Goal: Information Seeking & Learning: Learn about a topic

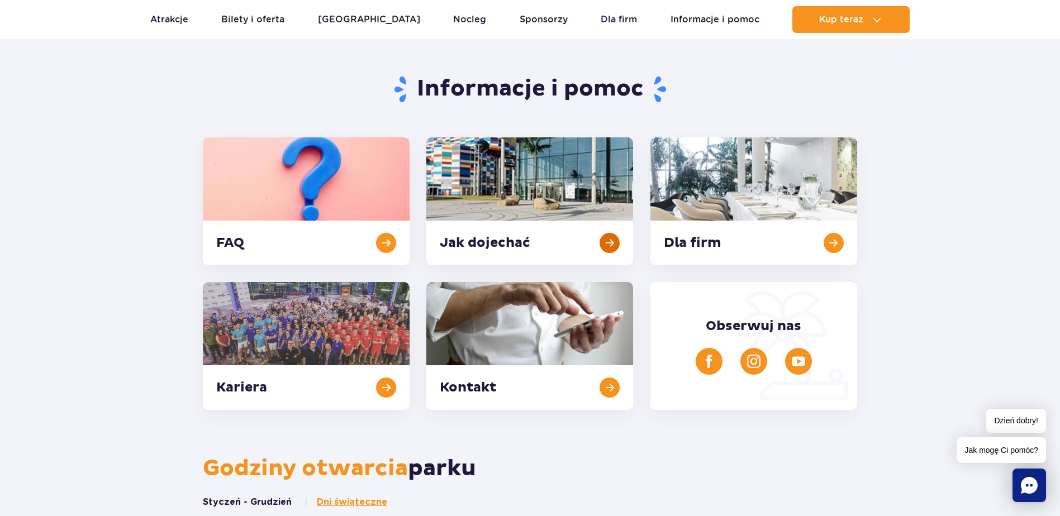
scroll to position [224, 0]
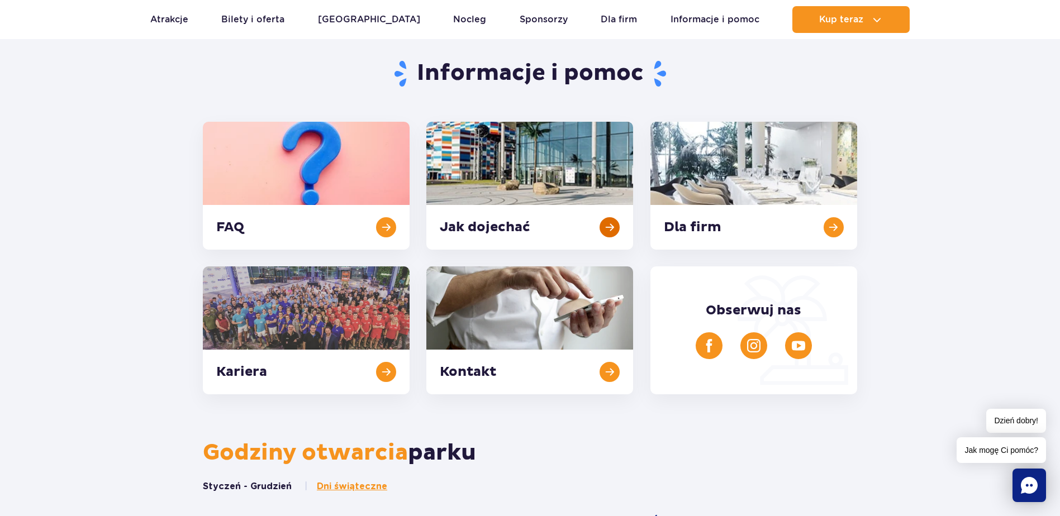
click at [471, 230] on link at bounding box center [529, 186] width 207 height 128
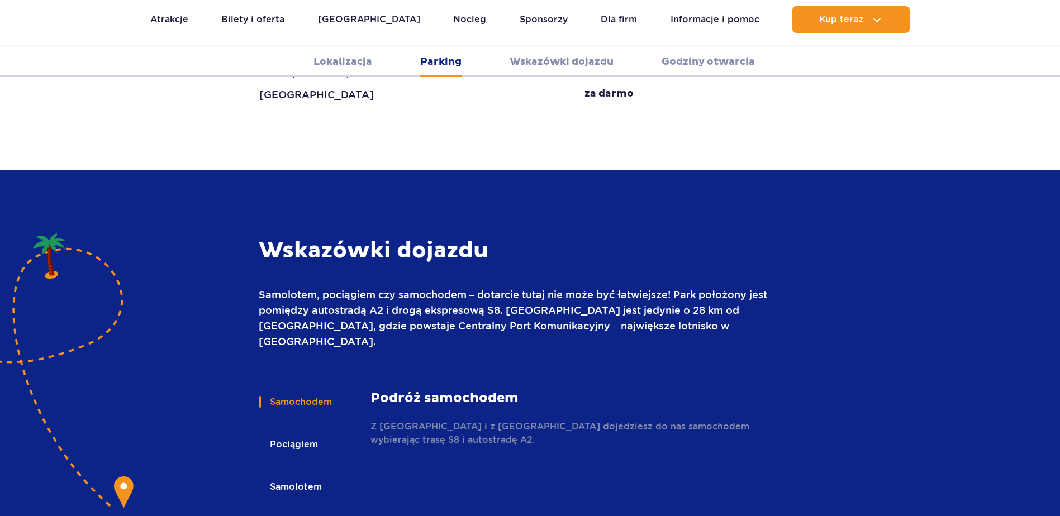
scroll to position [1487, 0]
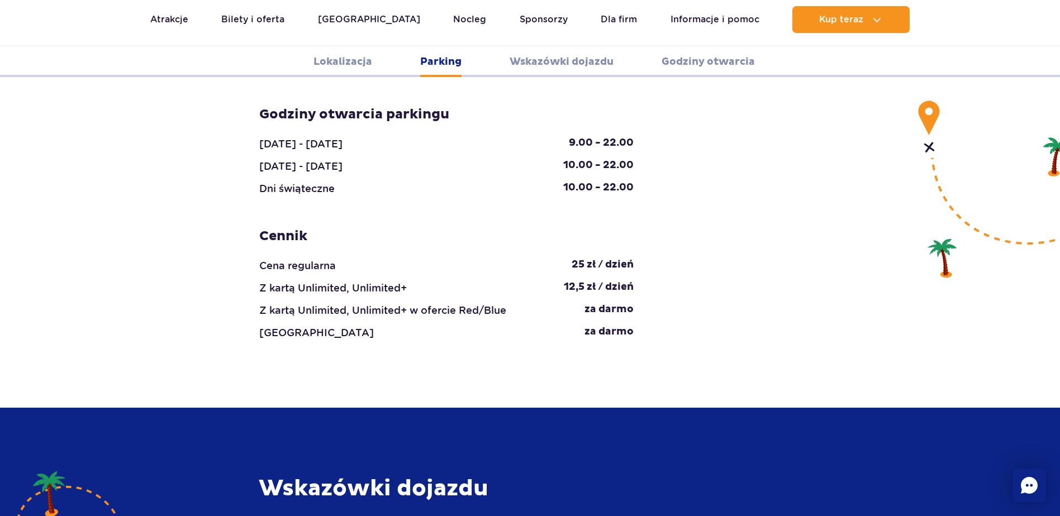
scroll to position [1096, 0]
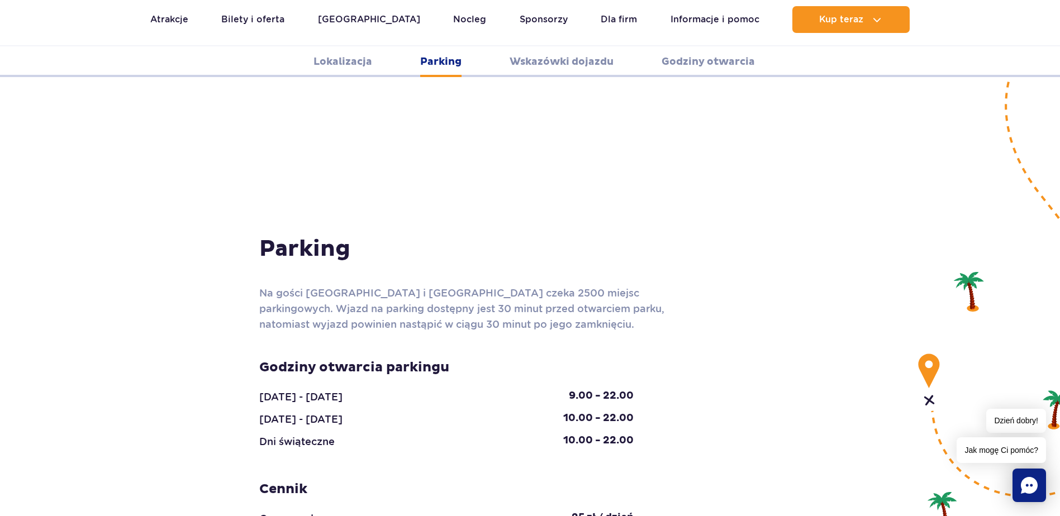
scroll to position [873, 0]
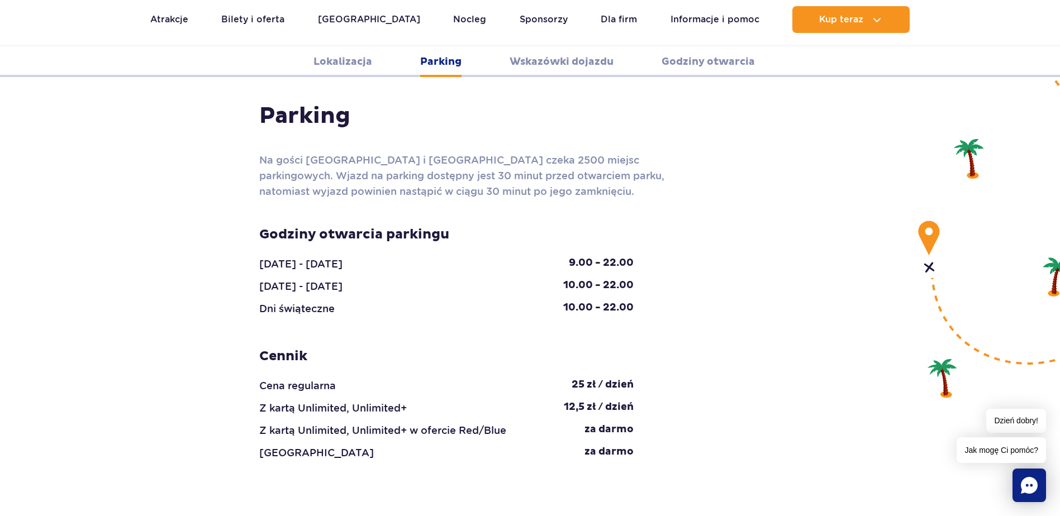
scroll to position [1040, 0]
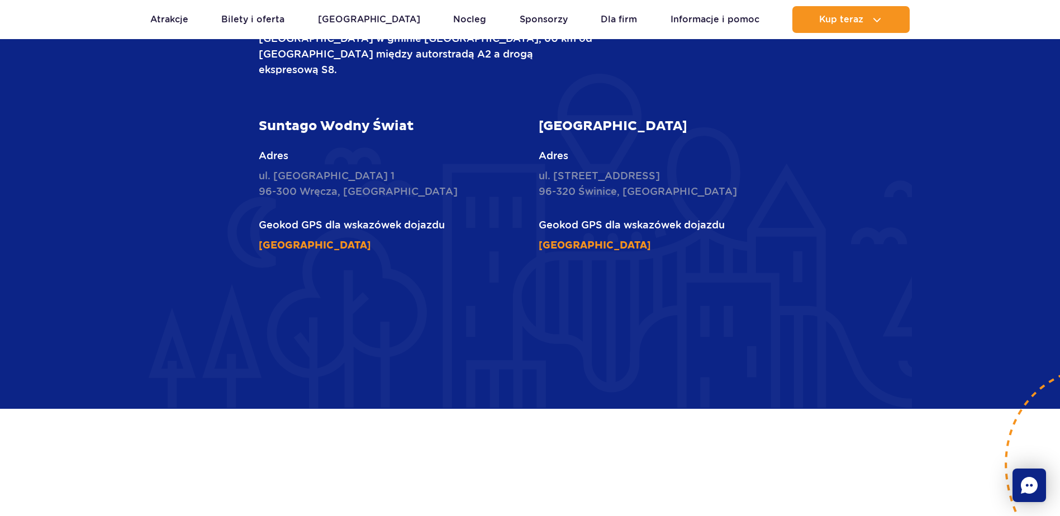
scroll to position [314, 0]
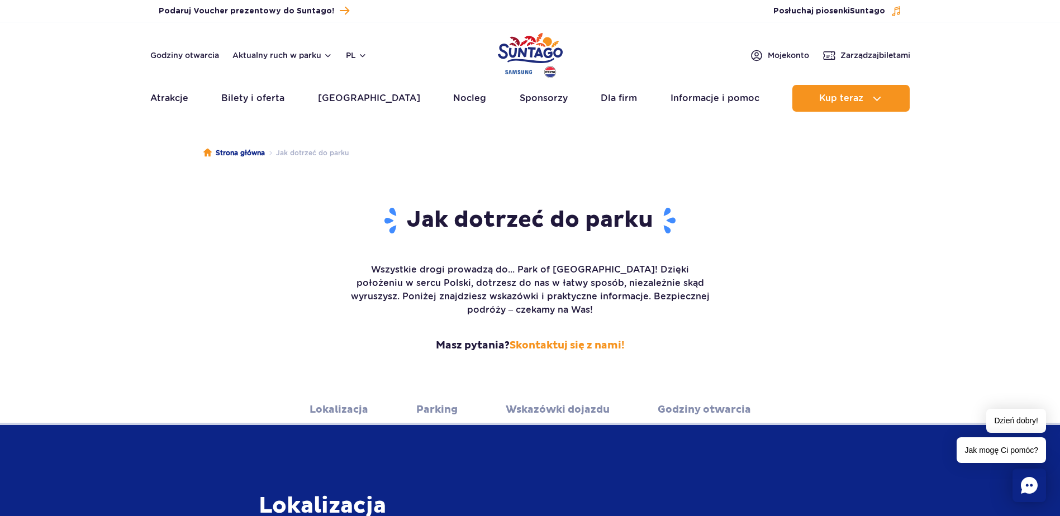
click at [451, 397] on link "Parking" at bounding box center [436, 410] width 41 height 31
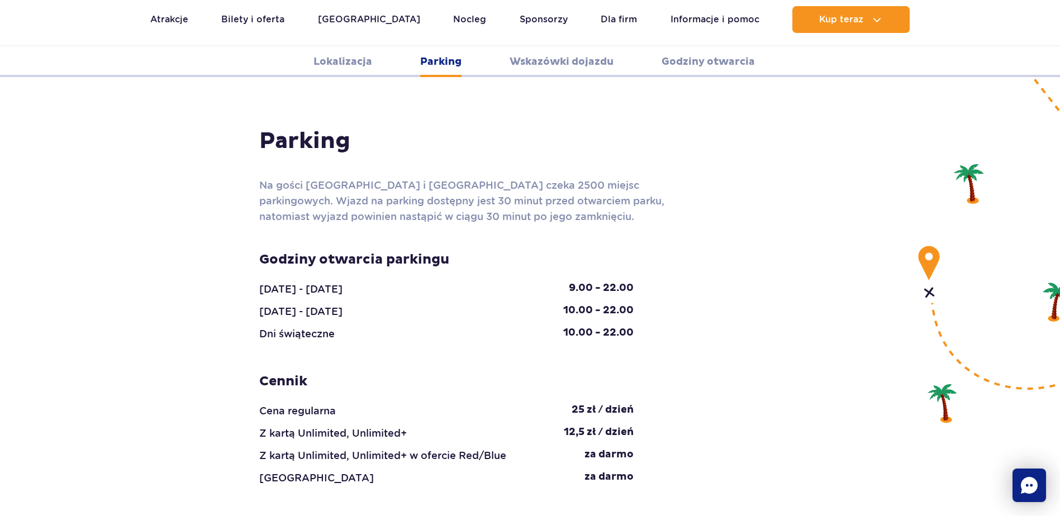
scroll to position [996, 0]
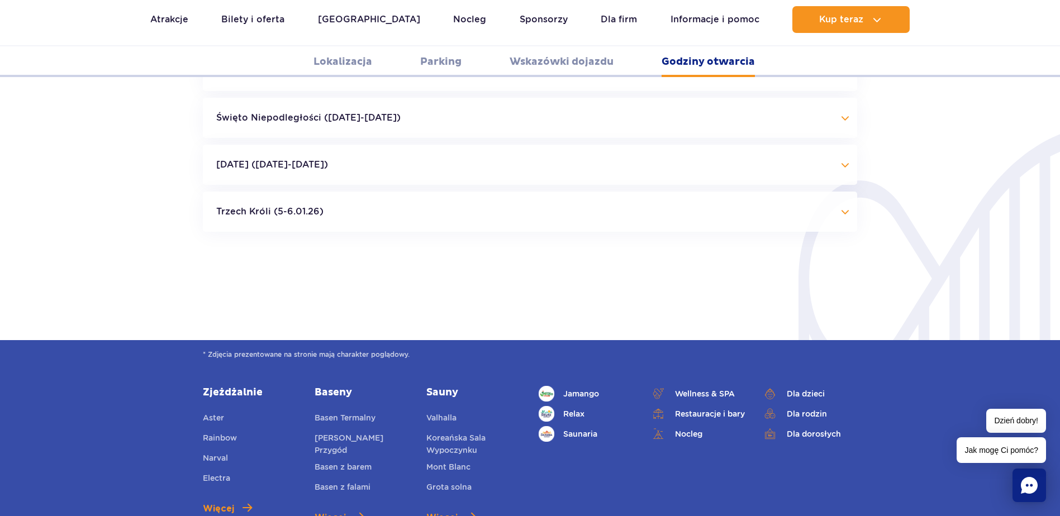
scroll to position [2617, 0]
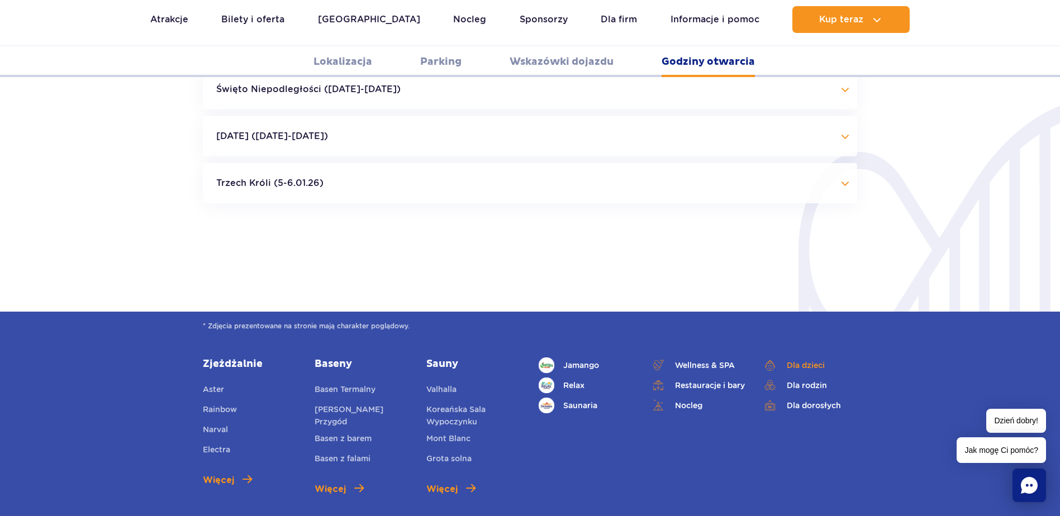
click at [801, 358] on link "Dla dzieci" at bounding box center [809, 366] width 95 height 16
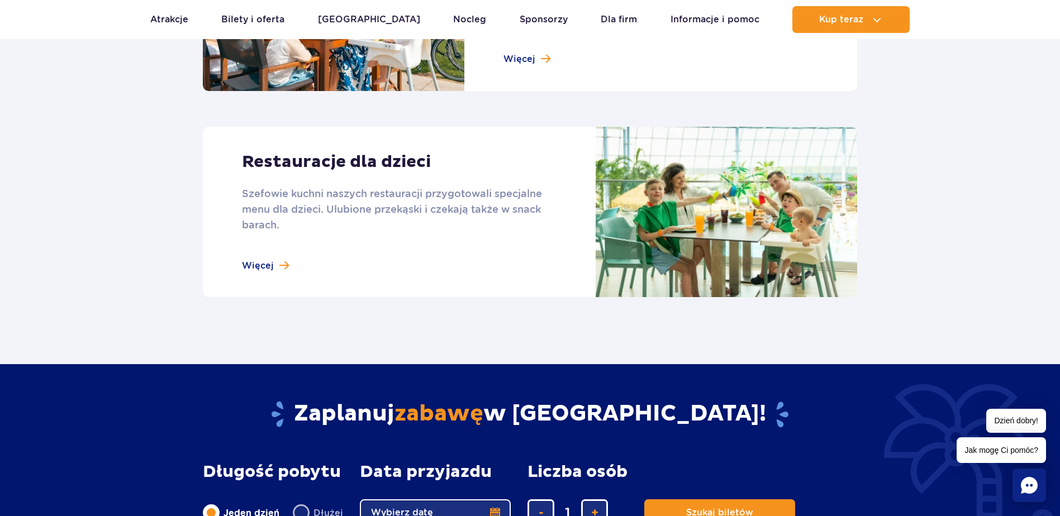
scroll to position [1286, 0]
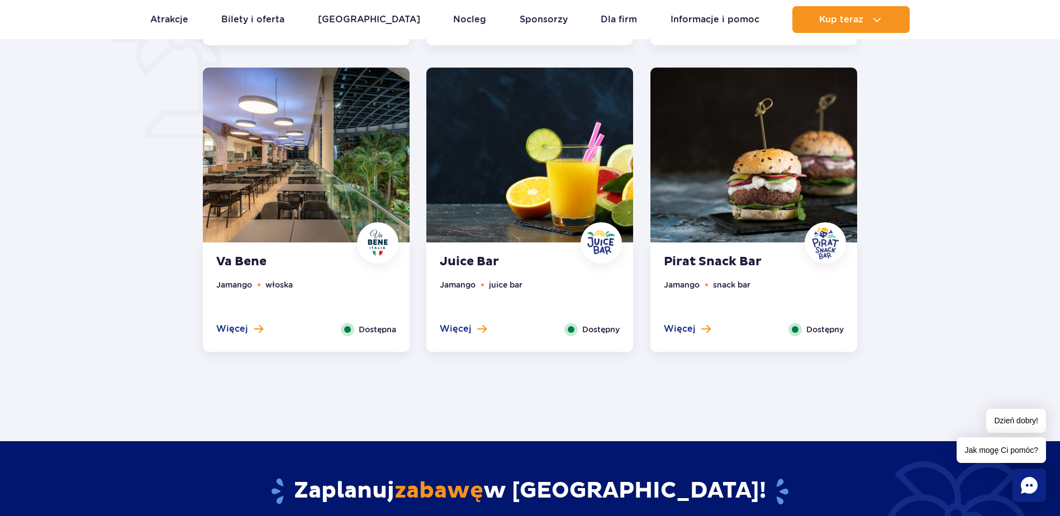
scroll to position [838, 0]
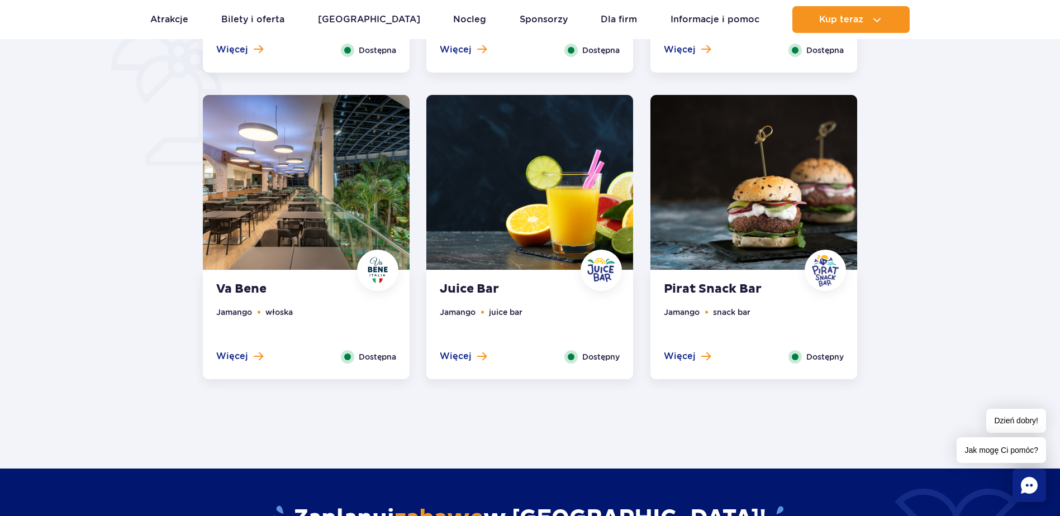
drag, startPoint x: 746, startPoint y: 290, endPoint x: 695, endPoint y: 359, distance: 86.3
click at [695, 359] on button "Więcej" at bounding box center [687, 356] width 47 height 12
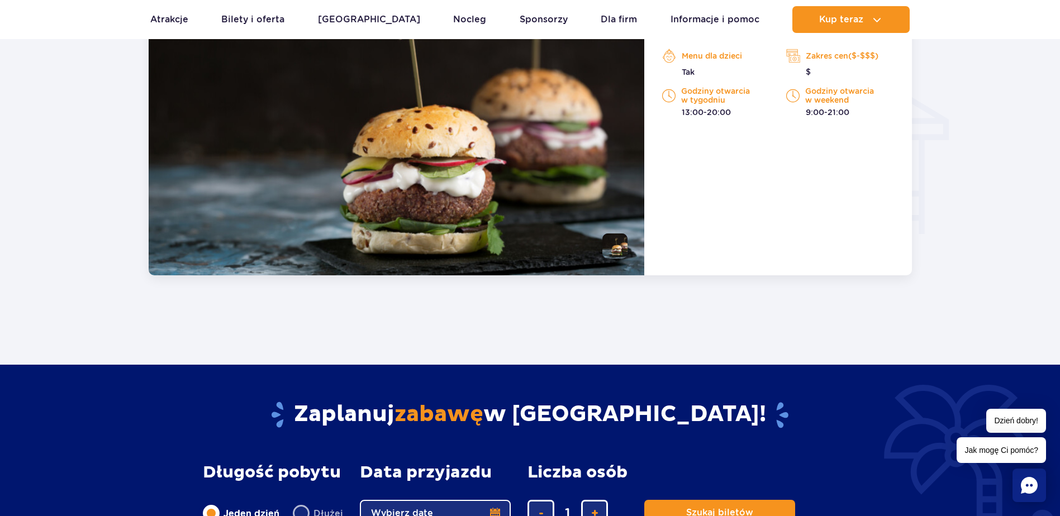
scroll to position [1177, 0]
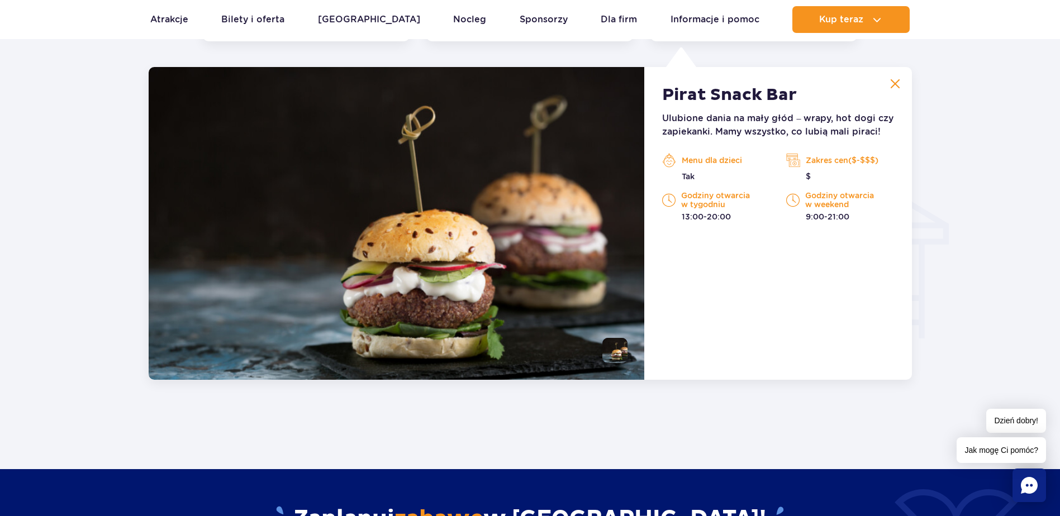
click at [900, 85] on img at bounding box center [895, 84] width 10 height 10
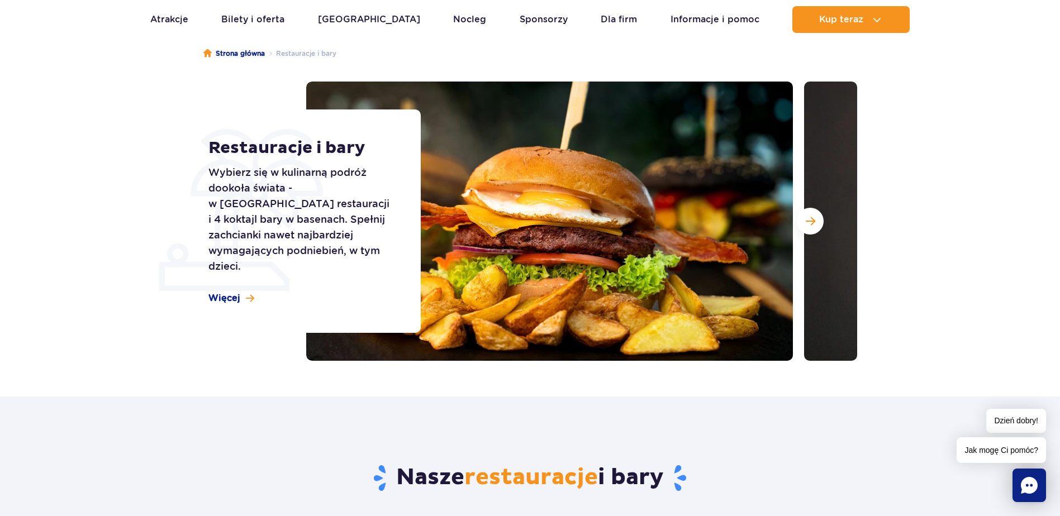
scroll to position [0, 0]
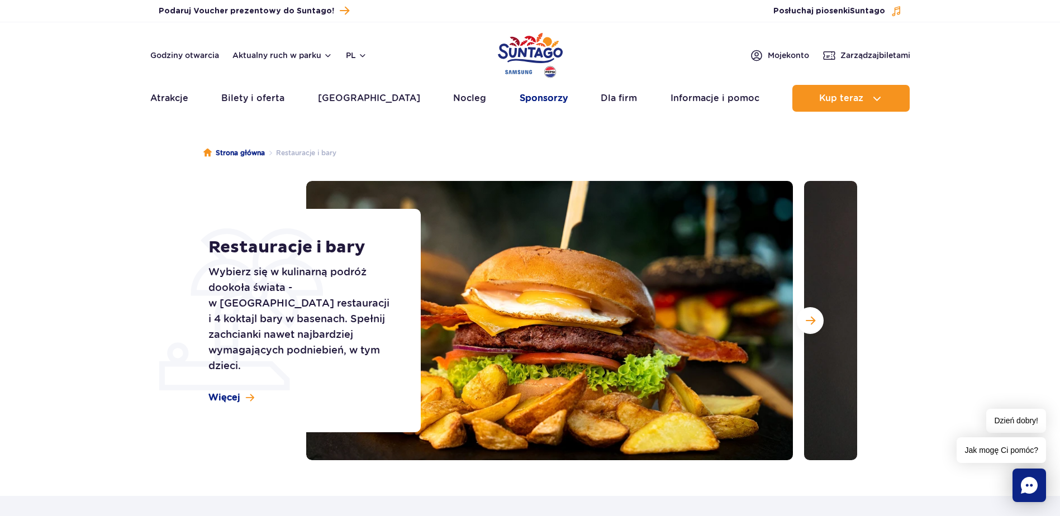
click at [532, 108] on link "Sponsorzy" at bounding box center [544, 98] width 48 height 27
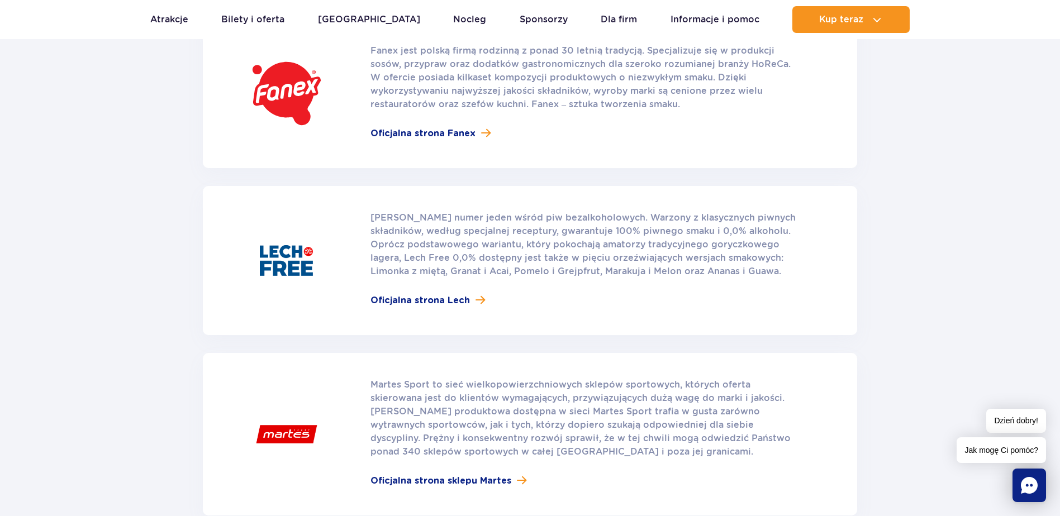
scroll to position [894, 0]
